Goal: Information Seeking & Learning: Check status

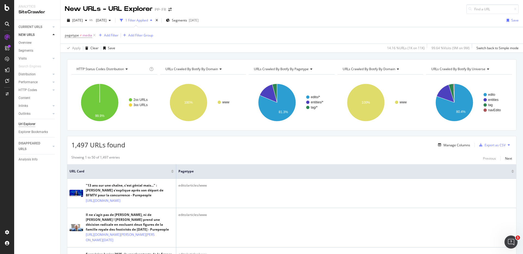
scroll to position [1, 0]
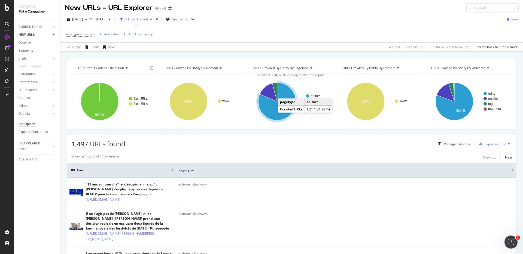
click at [267, 107] on icon "A chart." at bounding box center [277, 102] width 38 height 38
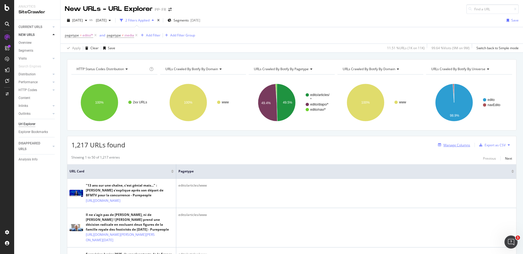
click at [445, 146] on div "Manage Columns" at bounding box center [457, 145] width 27 height 5
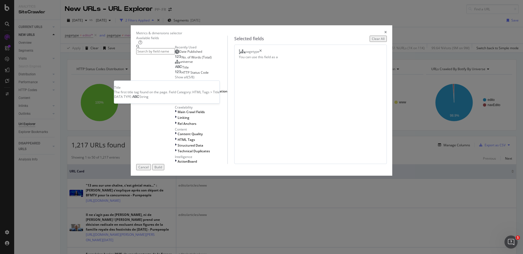
click at [183, 70] on div "Title" at bounding box center [182, 67] width 14 height 4
click at [175, 80] on div "Show all" at bounding box center [181, 77] width 13 height 5
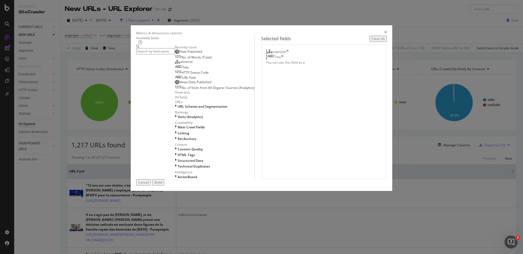
scroll to position [21, 0]
click at [175, 54] on input "modal" at bounding box center [155, 51] width 39 height 6
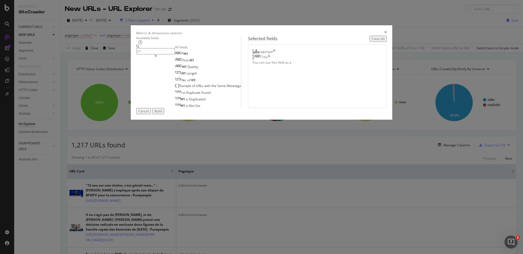
scroll to position [0, 0]
click at [175, 56] on div "H1" at bounding box center [181, 53] width 13 height 5
click at [175, 54] on input "h1" at bounding box center [155, 51] width 39 height 6
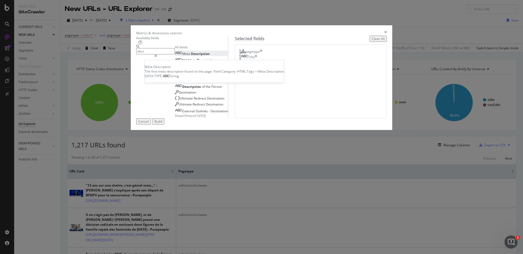
type input "desc"
click at [191, 56] on span "Description" at bounding box center [200, 53] width 19 height 5
click at [162, 124] on div "Build" at bounding box center [158, 121] width 8 height 5
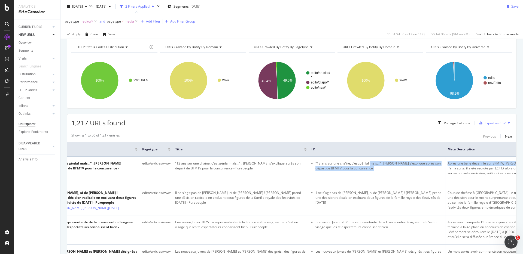
scroll to position [0, 133]
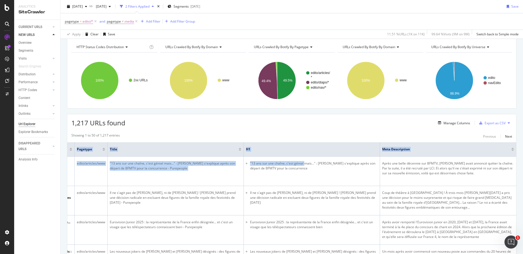
drag, startPoint x: 434, startPoint y: 163, endPoint x: 523, endPoint y: 163, distance: 88.6
click at [523, 163] on div "New URLs - URL Explorer PP- FR 2025 Oct. 1st vs 2025 Sep. 16th 2 Filters Applie…" at bounding box center [291, 127] width 463 height 254
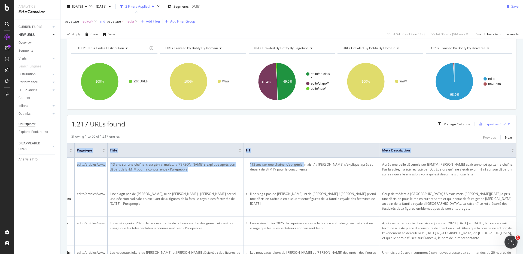
scroll to position [0, 0]
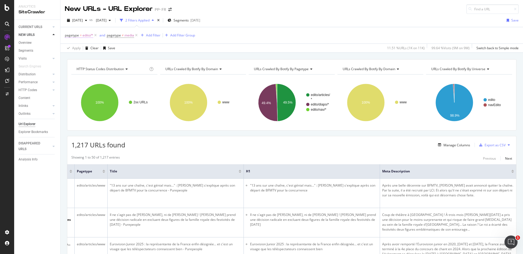
click at [83, 35] on span "edito/*" at bounding box center [88, 36] width 11 height 8
click at [79, 46] on div "Equal" at bounding box center [99, 48] width 60 height 9
click at [81, 65] on span "Not Equal" at bounding box center [79, 66] width 15 height 5
click at [126, 81] on div "Apply" at bounding box center [125, 80] width 8 height 5
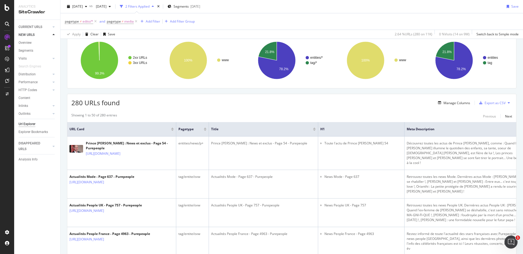
scroll to position [46, 0]
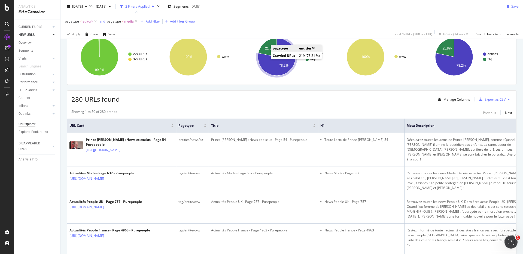
click at [266, 63] on icon "A chart." at bounding box center [277, 57] width 38 height 38
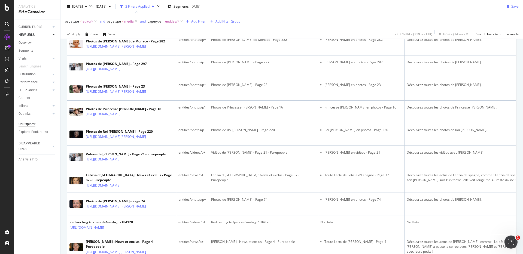
scroll to position [1256, 0]
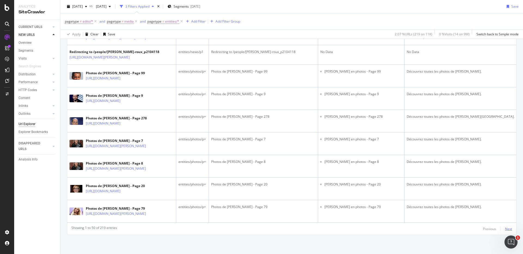
click at [505, 230] on div "Next" at bounding box center [508, 229] width 7 height 5
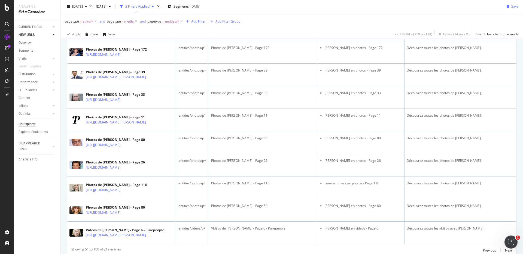
scroll to position [1218, 0]
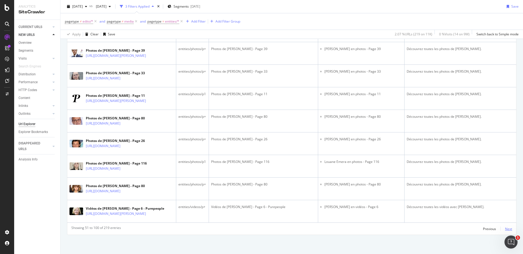
click at [505, 230] on div "Next" at bounding box center [508, 229] width 7 height 5
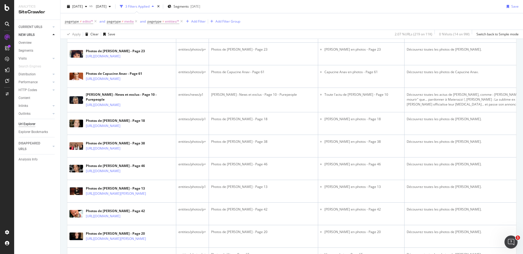
scroll to position [1205, 0]
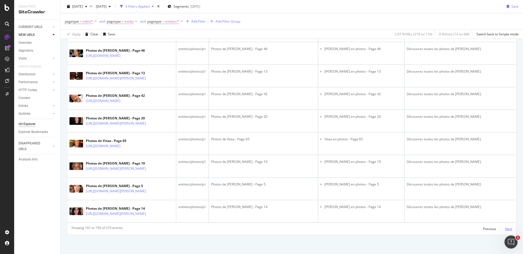
click at [505, 230] on div "Next" at bounding box center [508, 229] width 7 height 5
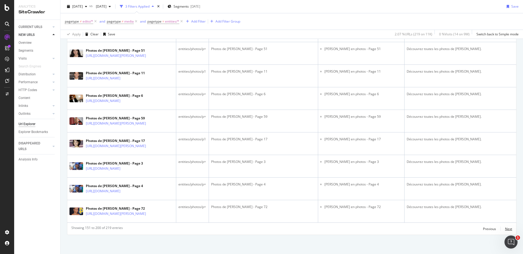
scroll to position [1196, 0]
click at [507, 229] on div "Next" at bounding box center [508, 229] width 7 height 5
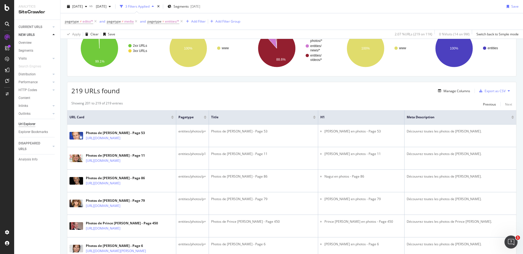
scroll to position [0, 0]
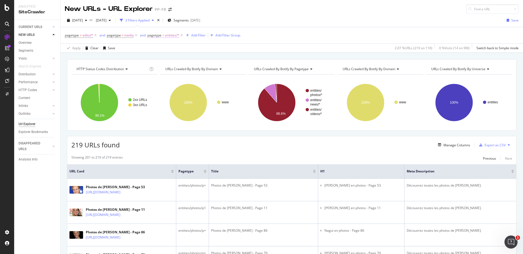
click at [161, 34] on span "pagetype" at bounding box center [154, 35] width 14 height 5
click at [163, 49] on icon at bounding box center [163, 48] width 4 height 3
click at [166, 63] on div "Not Equal" at bounding box center [183, 66] width 58 height 7
click at [207, 81] on div "Apply" at bounding box center [208, 80] width 8 height 5
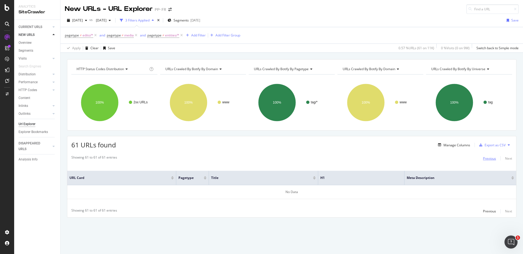
click at [490, 157] on div "Previous" at bounding box center [489, 158] width 13 height 5
click at [490, 158] on div "Previous" at bounding box center [489, 158] width 13 height 5
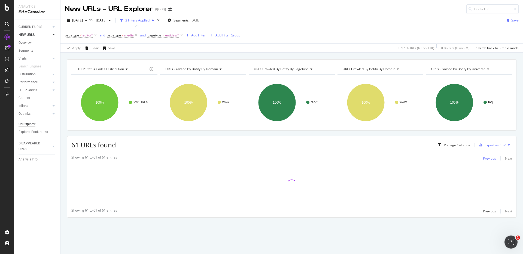
click at [490, 158] on div "Previous" at bounding box center [489, 158] width 13 height 5
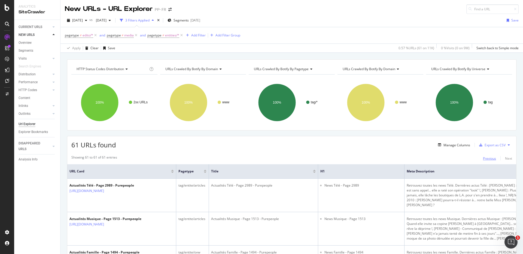
click at [490, 158] on div "Previous" at bounding box center [489, 158] width 13 height 5
click at [483, 158] on div "Previous" at bounding box center [489, 158] width 13 height 5
click at [483, 160] on div "Previous" at bounding box center [489, 158] width 13 height 5
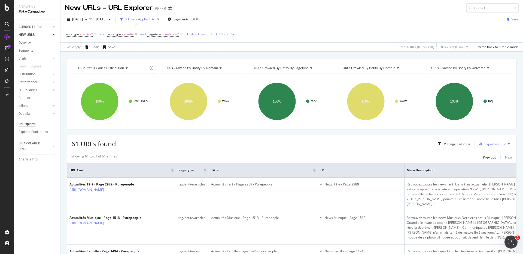
click at [331, 144] on div "61 URLs found Manage Columns Export as CSV" at bounding box center [291, 141] width 449 height 13
click at [486, 155] on div "Previous" at bounding box center [489, 157] width 13 height 5
click at [485, 156] on div "Previous" at bounding box center [489, 157] width 13 height 5
click at [485, 157] on div "Previous" at bounding box center [489, 157] width 13 height 5
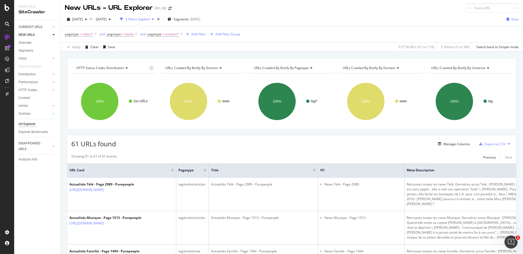
click at [317, 147] on div "61 URLs found Manage Columns Export as CSV" at bounding box center [291, 141] width 449 height 13
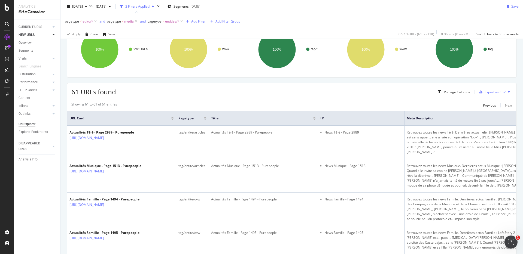
scroll to position [0, 0]
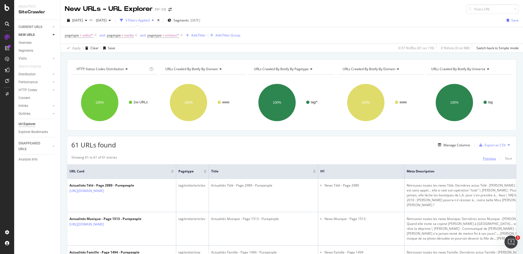
click at [483, 159] on div "Previous" at bounding box center [489, 158] width 13 height 5
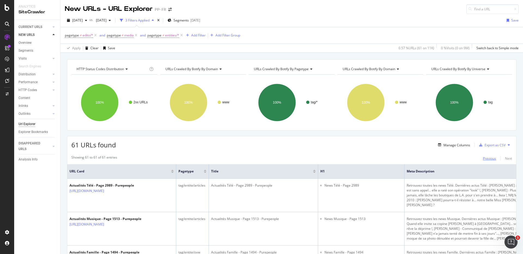
click at [483, 159] on div "Previous" at bounding box center [489, 158] width 13 height 5
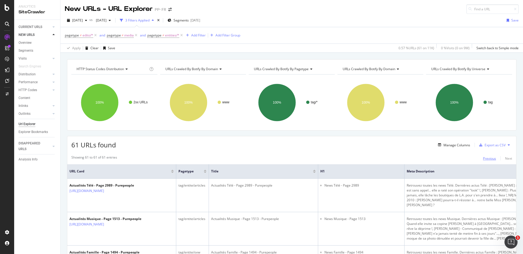
click at [483, 159] on div "Previous" at bounding box center [489, 158] width 13 height 5
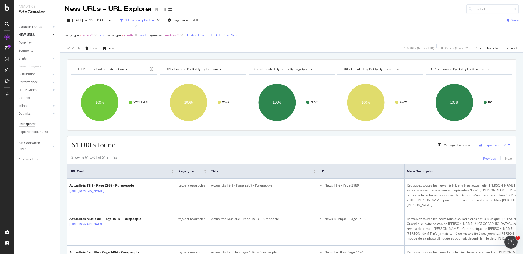
click at [483, 159] on div "Previous" at bounding box center [489, 158] width 13 height 5
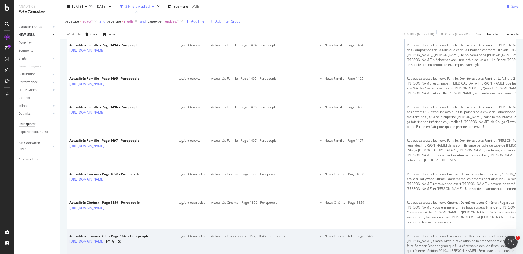
scroll to position [314, 0]
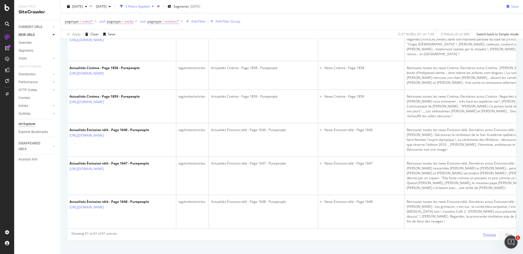
click at [488, 233] on div "Previous" at bounding box center [489, 235] width 13 height 5
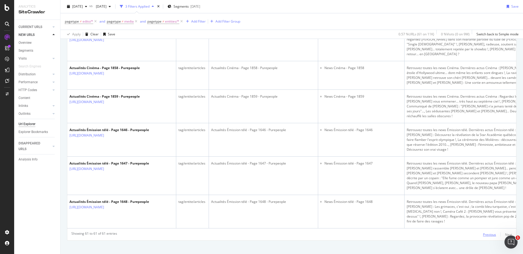
click at [488, 233] on div "Previous" at bounding box center [489, 235] width 13 height 5
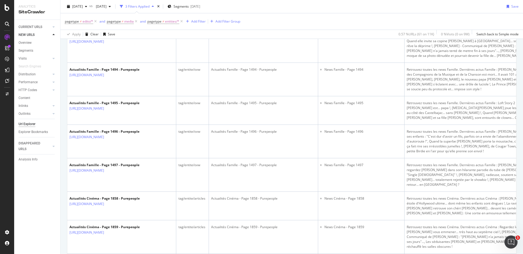
scroll to position [0, 0]
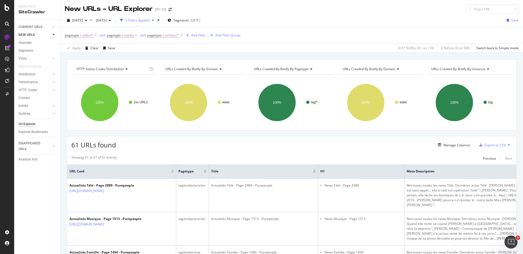
click at [319, 156] on div "Showing 61 to 61 of 61 entries Previous Next" at bounding box center [291, 158] width 449 height 7
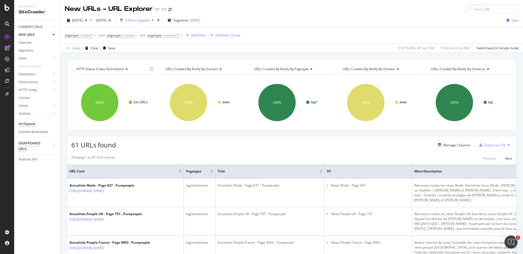
click at [31, 146] on div "DISAPPEARED URLS" at bounding box center [33, 146] width 28 height 11
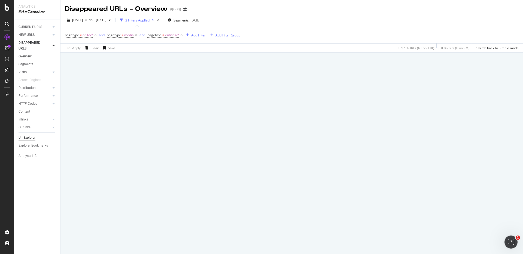
click at [32, 137] on div "Url Explorer" at bounding box center [27, 138] width 17 height 6
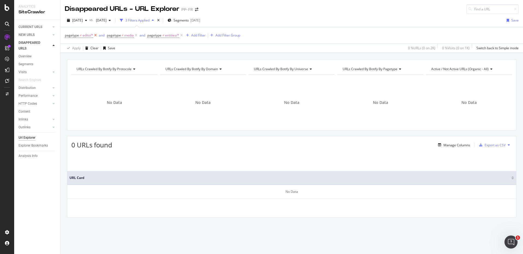
click at [96, 35] on icon at bounding box center [95, 35] width 5 height 5
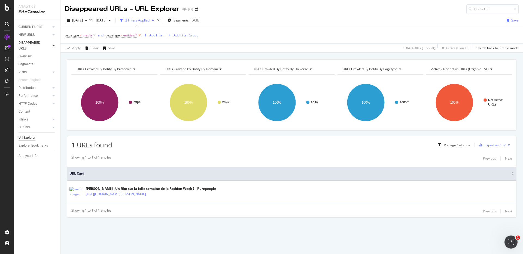
click at [140, 36] on icon at bounding box center [139, 35] width 5 height 5
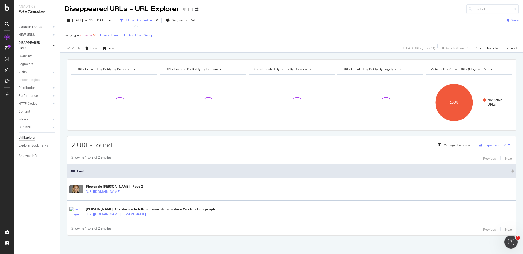
click at [95, 35] on icon at bounding box center [94, 35] width 5 height 5
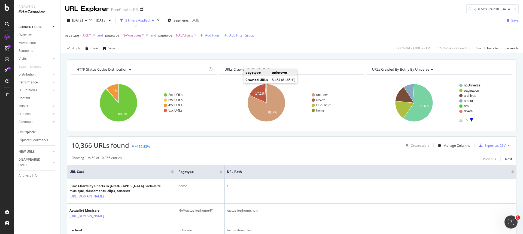
click at [334, 15] on div "2025 Sep. 12th vs 2025 Jul. 13th 3 Filters Applied Segments 2025-07-30 Save pag…" at bounding box center [291, 33] width 463 height 39
click at [336, 11] on div "URL Explorer PureCharts - FR /Lady-Gaga/albums-singles.html" at bounding box center [291, 7] width 463 height 14
